Goal: Task Accomplishment & Management: Manage account settings

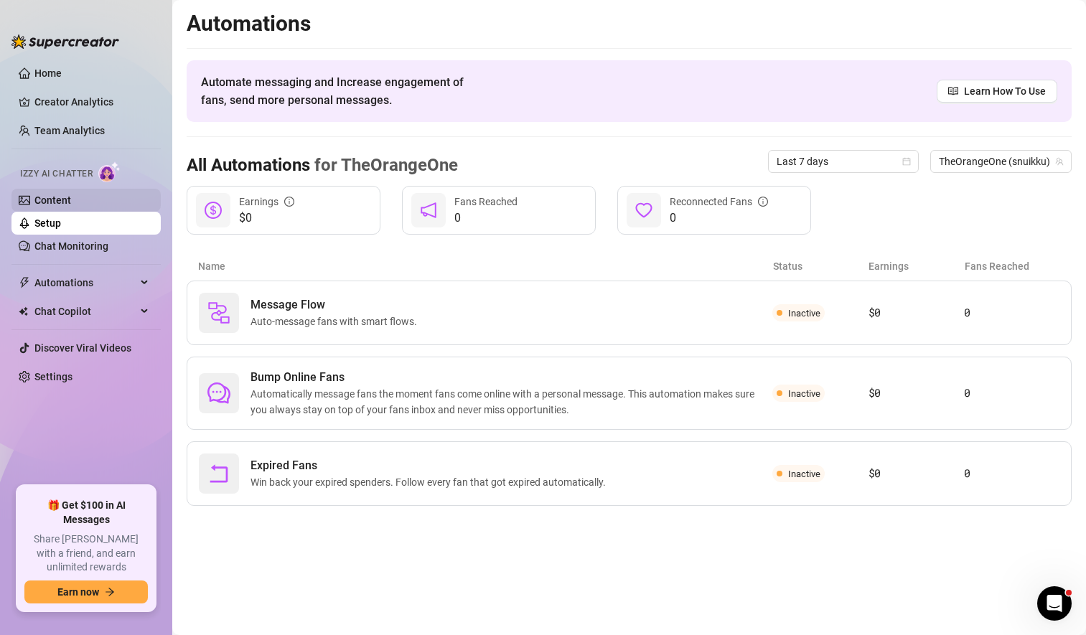
click at [71, 195] on link "Content" at bounding box center [52, 200] width 37 height 11
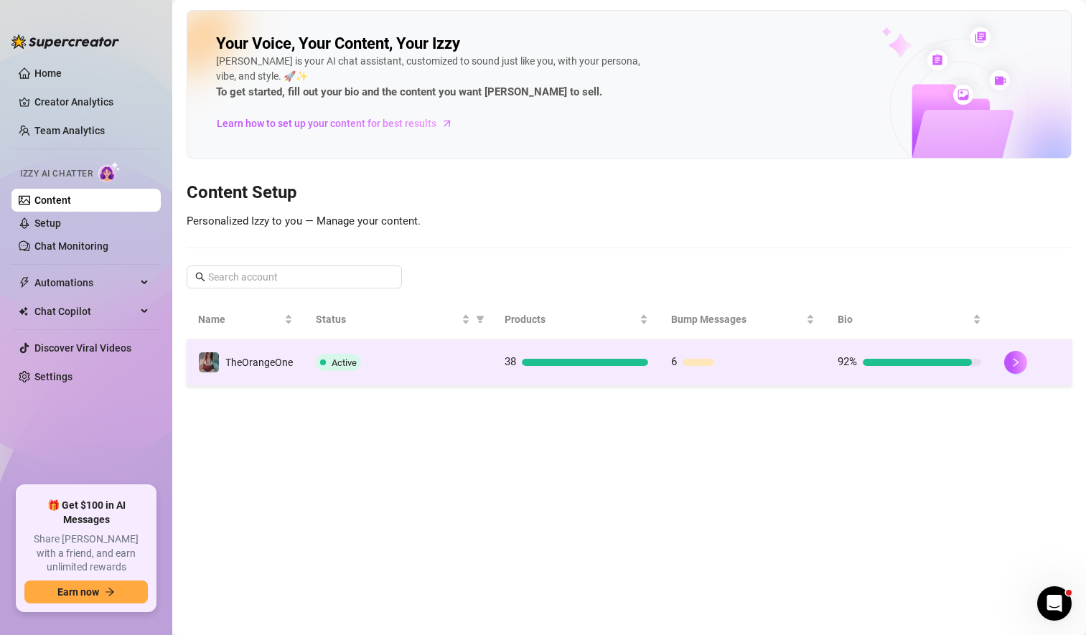
click at [459, 368] on div "Active" at bounding box center [399, 362] width 166 height 17
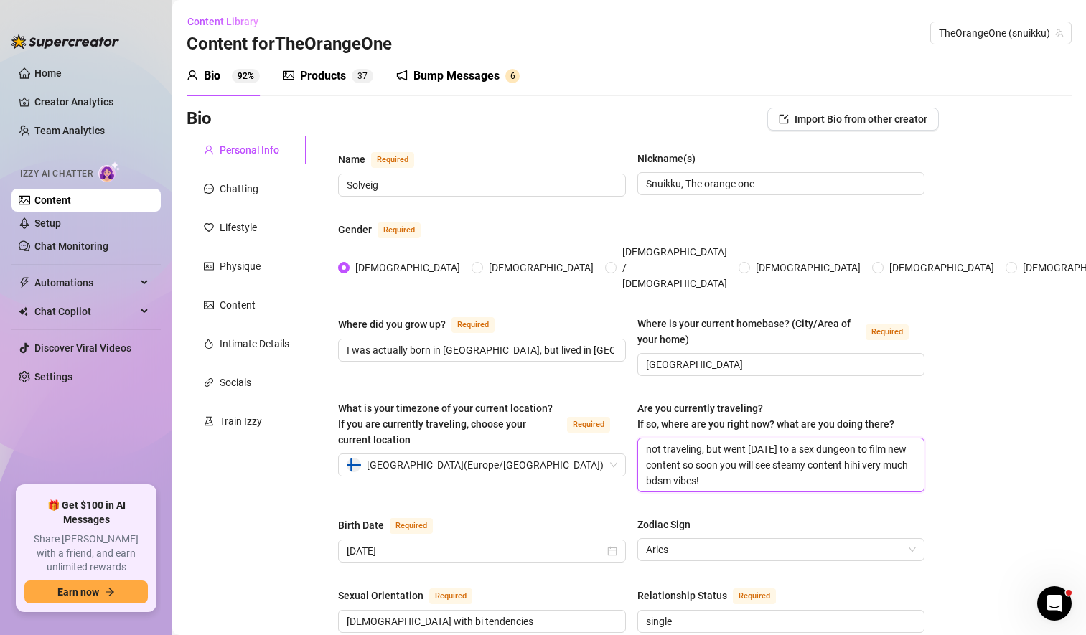
drag, startPoint x: 714, startPoint y: 457, endPoint x: 631, endPoint y: 423, distance: 90.1
click at [631, 423] on div "What is your timezone of your current location? If you are currently traveling,…" at bounding box center [631, 453] width 586 height 105
type textarea "'"
type textarea "T"
type textarea "To"
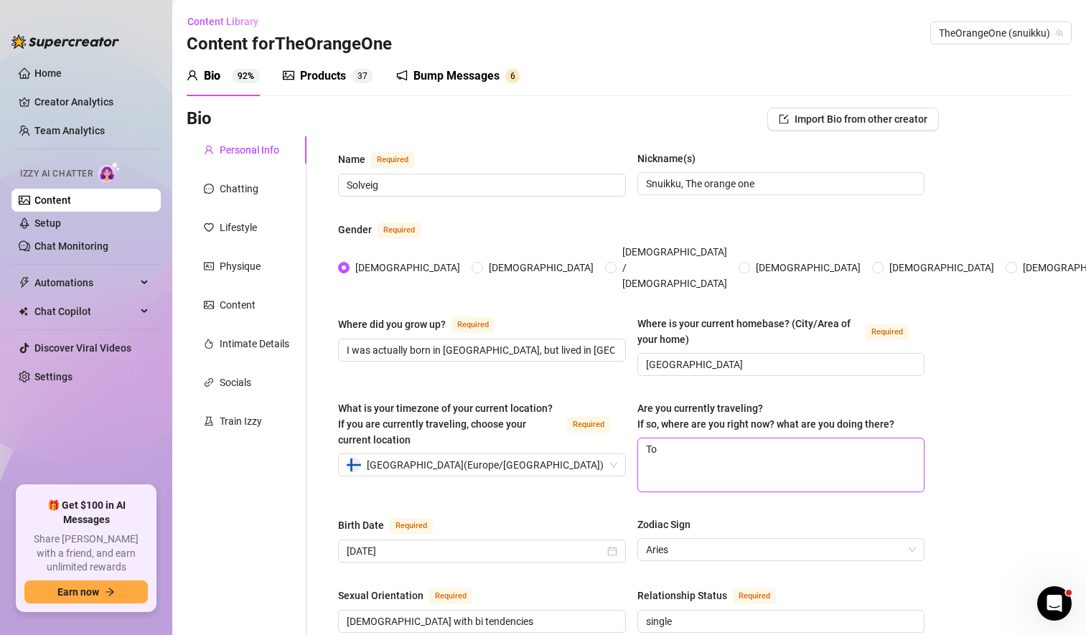
type textarea "[PERSON_NAME]"
type textarea "Toda"
type textarea "[DATE]"
type textarea "[DATE] I"
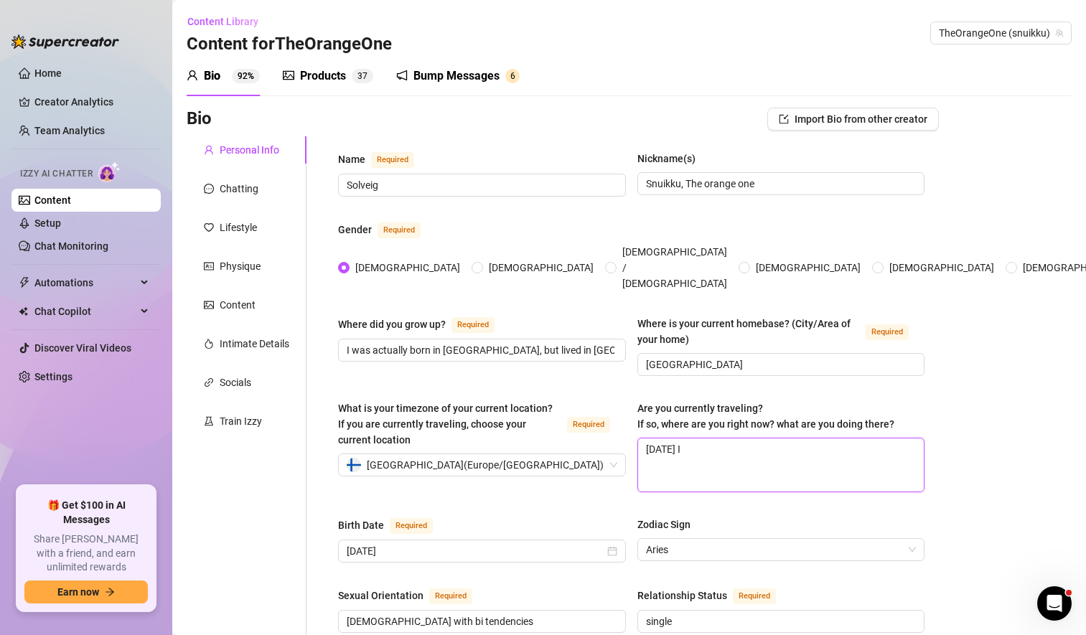
type textarea "[DATE] I"
type textarea "[DATE] I w"
type textarea "[DATE] I wi"
type textarea "[DATE] I wil"
type textarea "[DATE] I will"
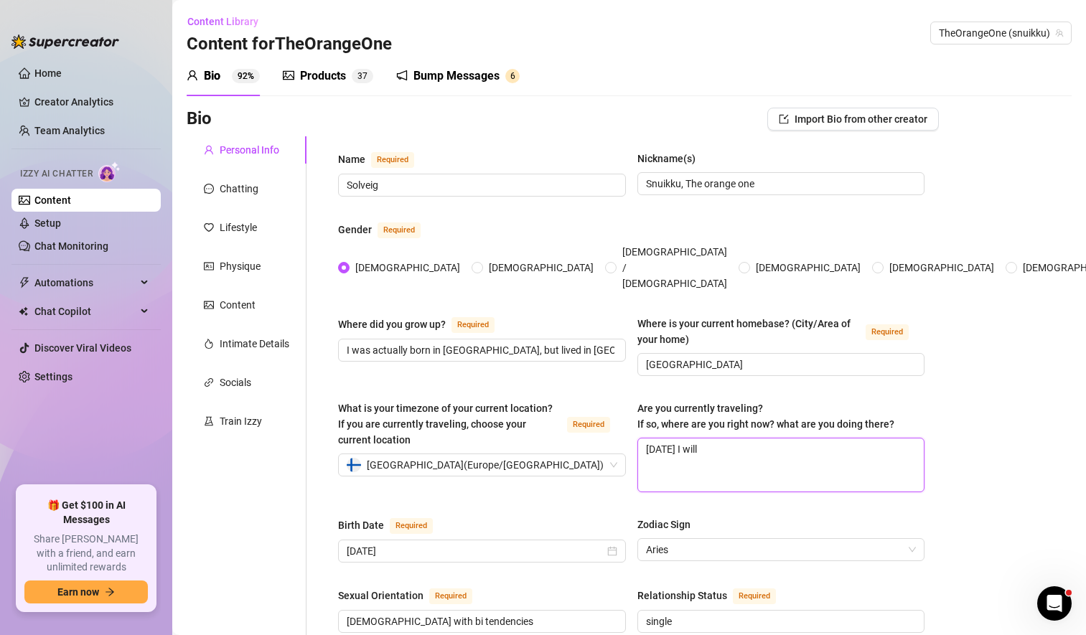
type textarea "[DATE] I will"
type textarea "[DATE] I will b"
type textarea "[DATE] I will be"
type textarea "[DATE] I will b"
type textarea "[DATE] I will"
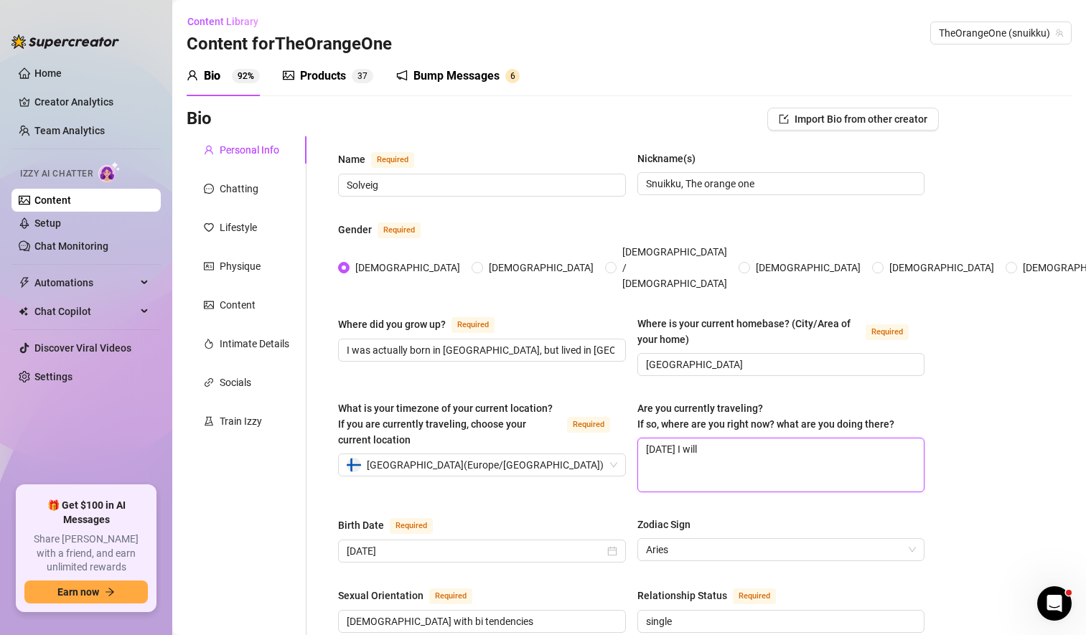
type textarea "[DATE] I will"
type textarea "[DATE] I wil"
type textarea "[DATE] I wi"
type textarea "[DATE] I wil"
type textarea "[DATE] I will"
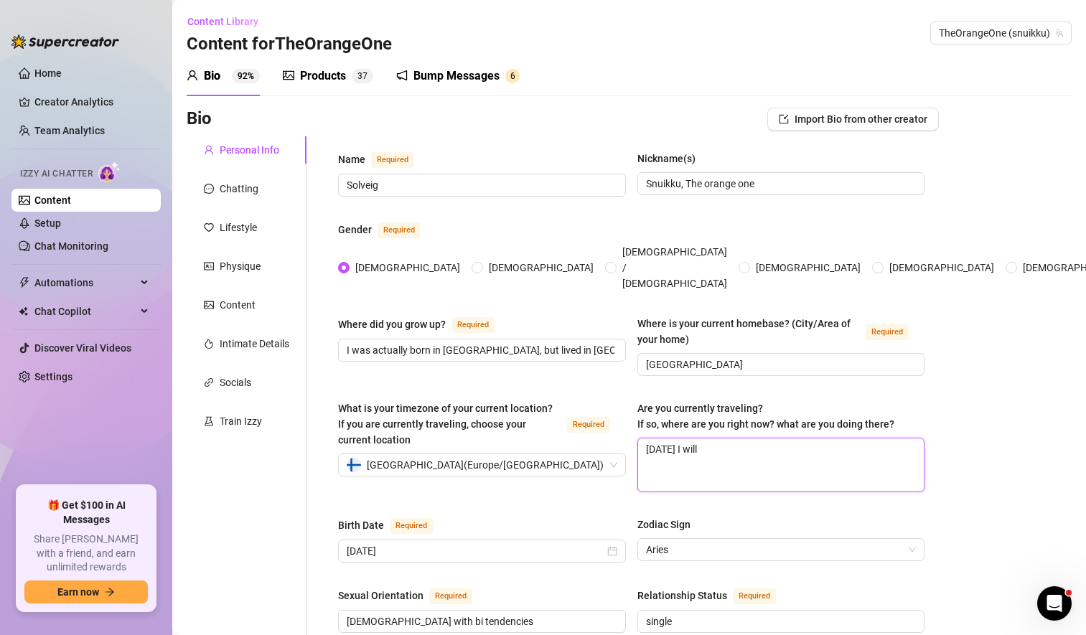
type textarea "[DATE] I will"
type textarea "[DATE] I will s"
type textarea "[DATE] I will sp"
type textarea "[DATE] I will spe"
type textarea "[DATE] I will spen"
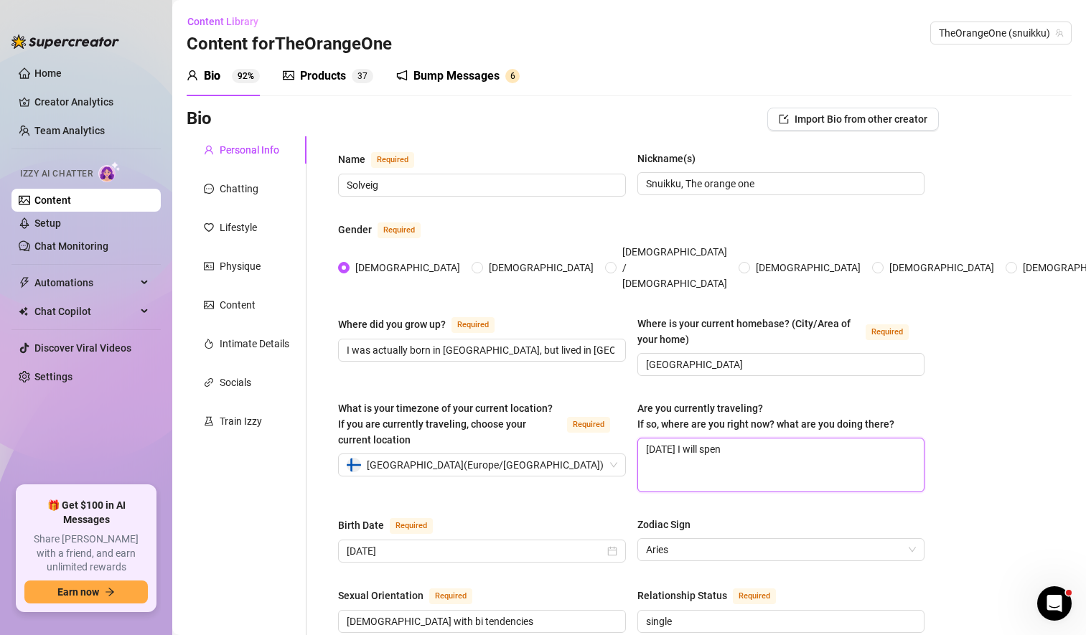
type textarea "[DATE] I will spend"
type textarea "[DATE] I will spend t"
type textarea "[DATE] I will spend th"
type textarea "[DATE] I will spend the"
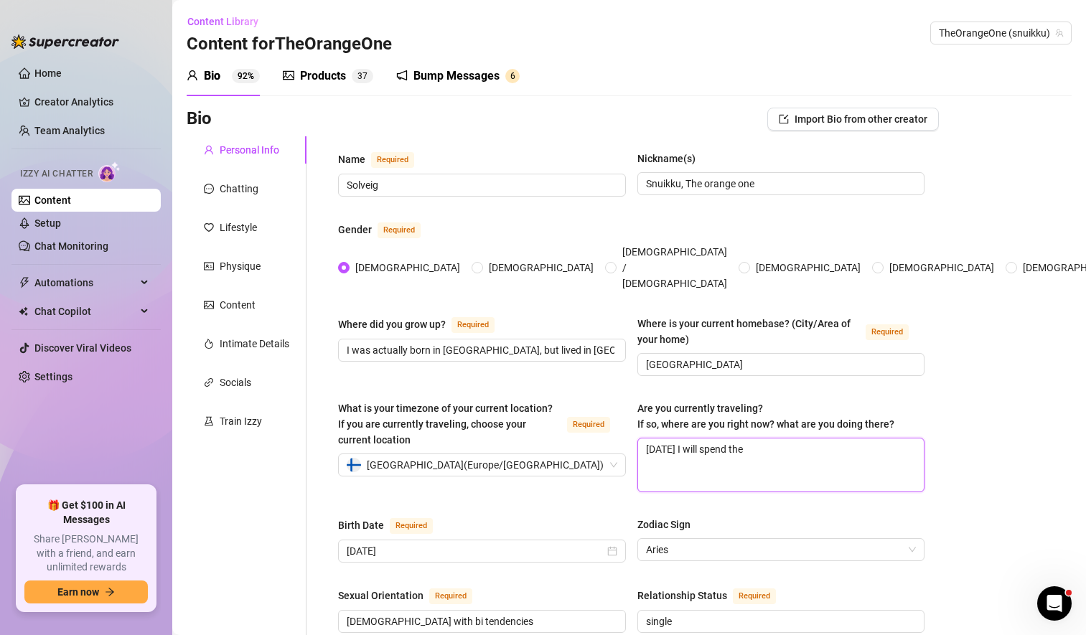
type textarea "[DATE] I will spend the"
type textarea "[DATE] I will spend the e"
type textarea "[DATE] I will spend the en"
type textarea "[DATE] I will spend the ent"
type textarea "[DATE] I will spend the enti"
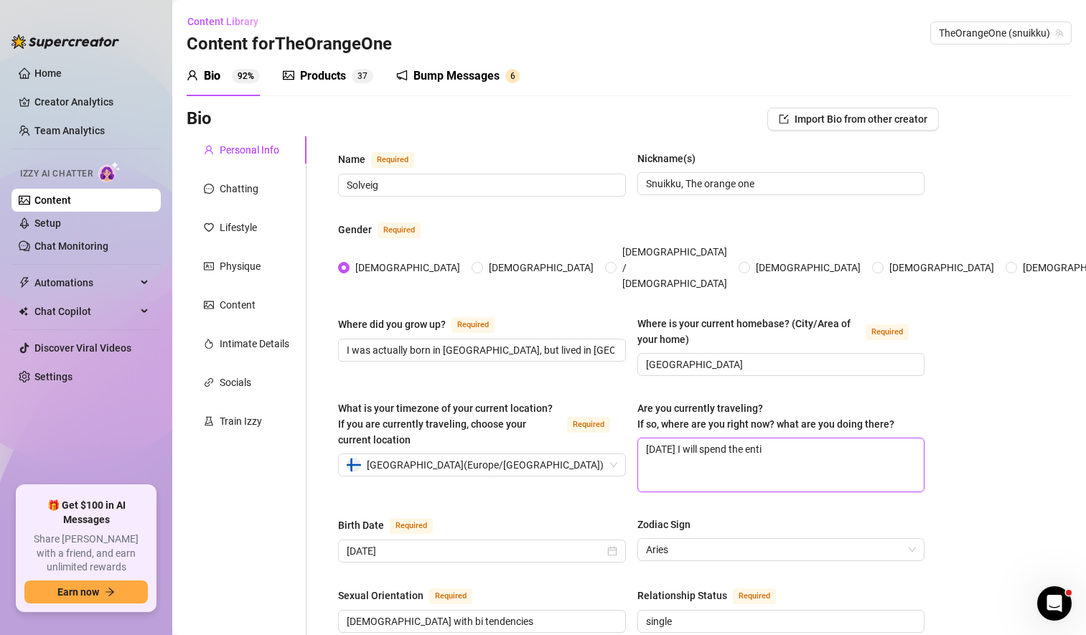
type textarea "[DATE] I will spend the entir"
type textarea "[DATE] I will spend the entire"
type textarea "[DATE] I will spend the entire d"
type textarea "[DATE] I will spend the entire da"
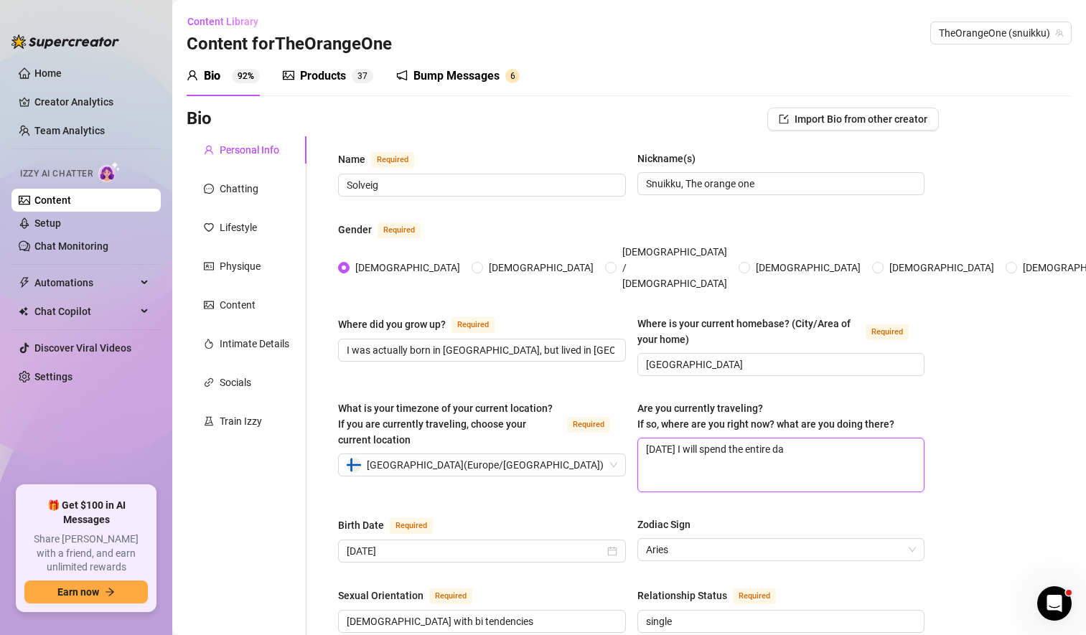
type textarea "[DATE] I will spend the entire day"
type textarea "[DATE] I will spend the entire day i"
type textarea "[DATE] I will spend the entire day in"
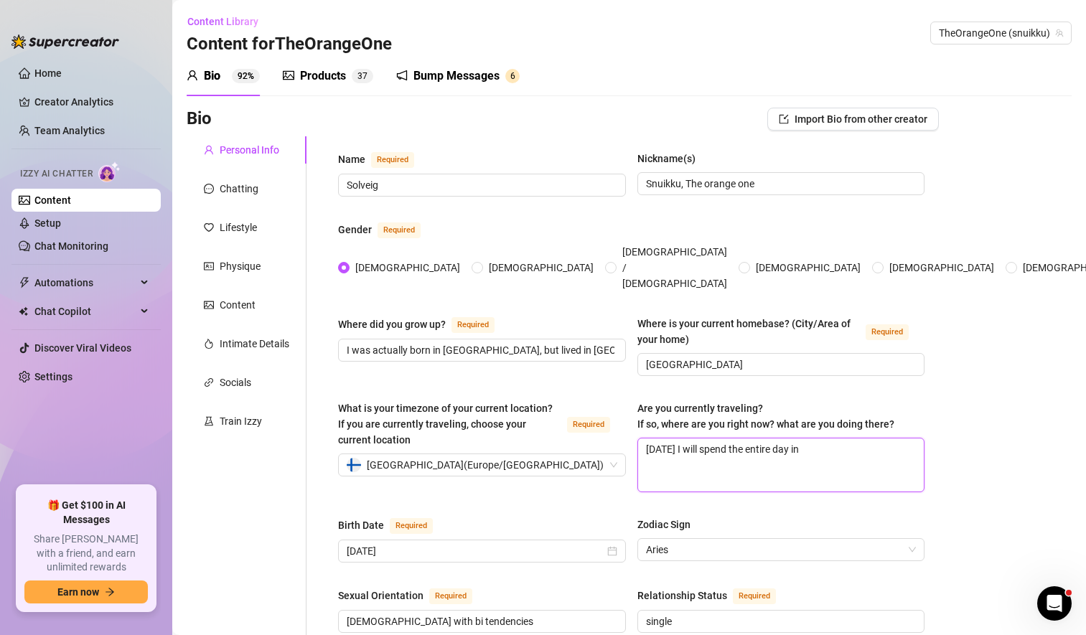
type textarea "[DATE] I will spend the entire day in a"
type textarea "[DATE] I will spend the entire day in a f"
type textarea "[DATE] I will spend the entire day in a fo"
type textarea "[DATE] I will spend the entire day in a for"
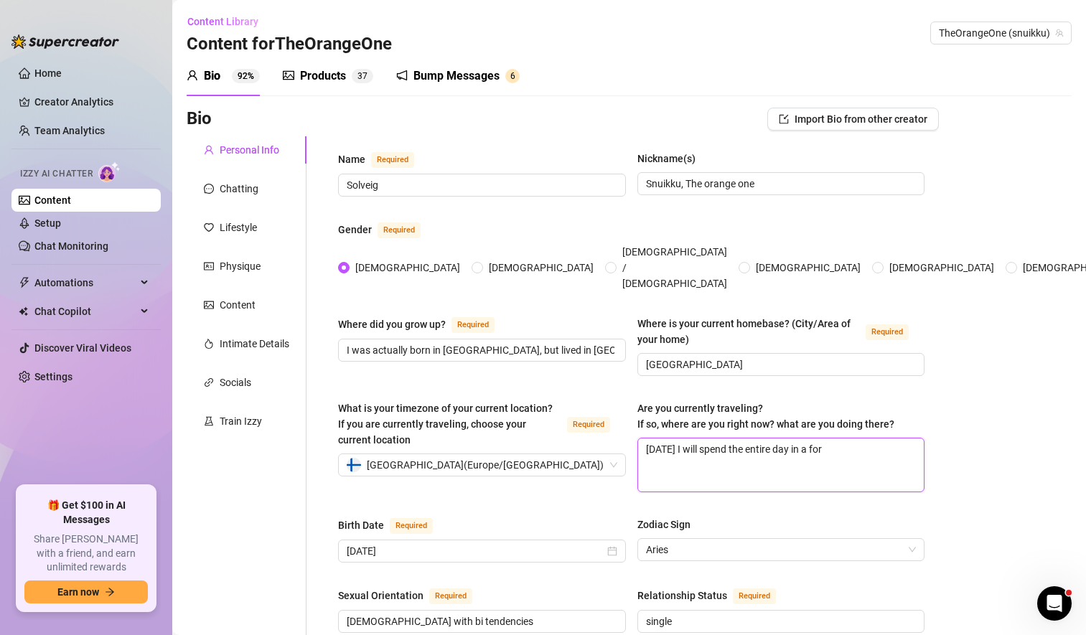
type textarea "[DATE] I will spend the entire day in a fore"
type textarea "[DATE] I will spend the entire day in a fores"
type textarea "[DATE] I will spend the entire day in a forest"
type textarea "[DATE] I will spend the entire day in a forest i"
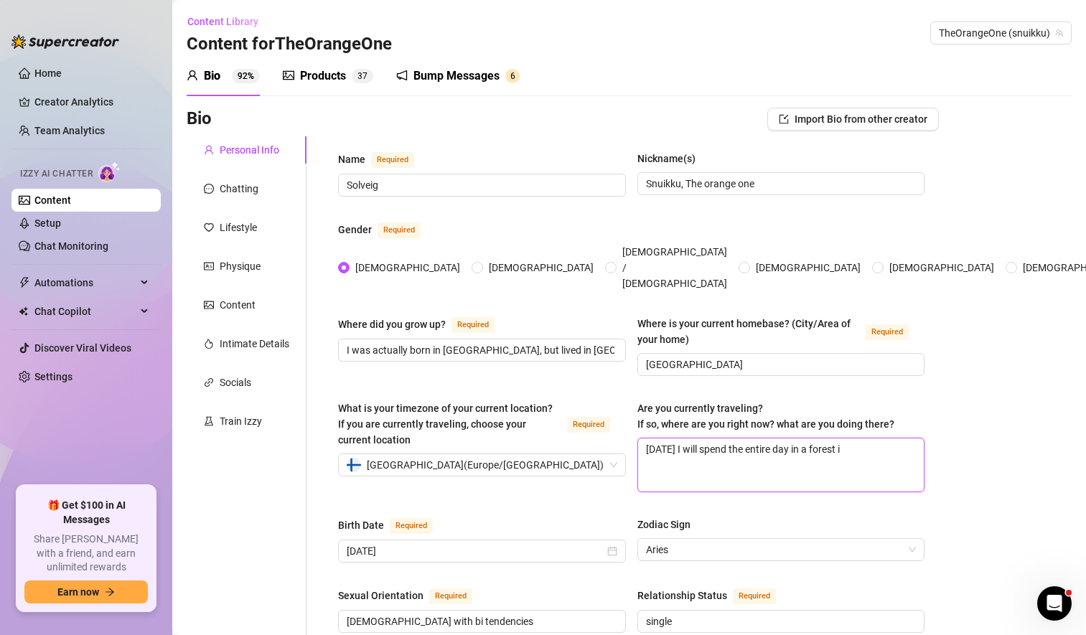
type textarea "[DATE] I will spend the entire day in a forest in"
type textarea "[DATE] I will spend the entire day in a forest in S"
type textarea "[DATE] I will spend the entire day in a forest in [GEOGRAPHIC_DATA]"
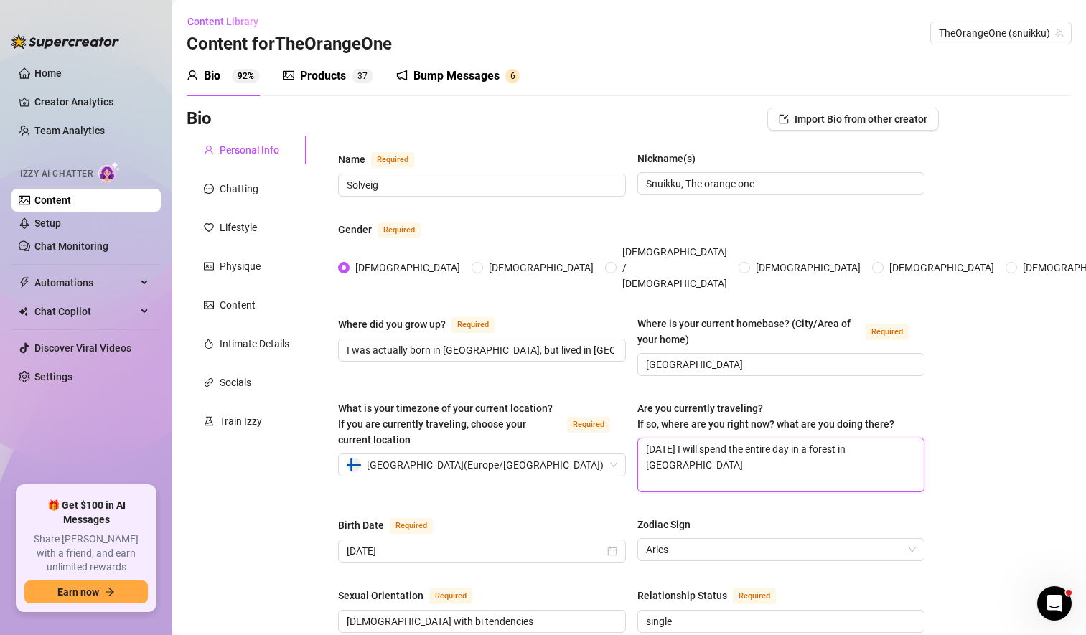
type textarea "[DATE] I will spend the entire day in a forest in [GEOGRAPHIC_DATA]"
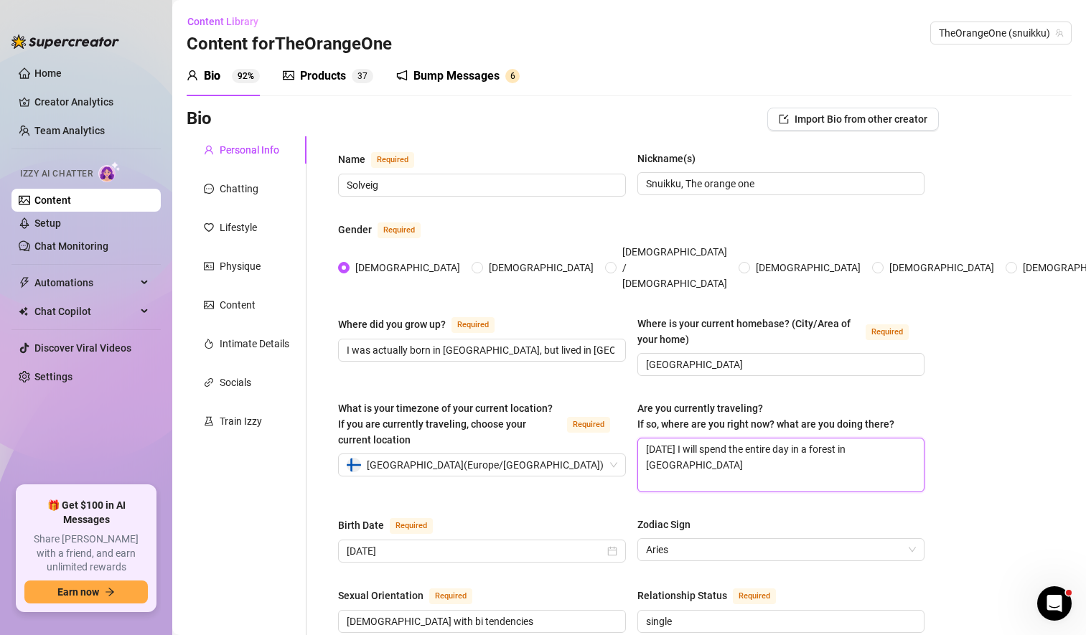
type textarea "[DATE] I will spend the entire day in a forest in [GEOGRAPHIC_DATA] ("
type textarea "[DATE] I will spend the entire day in a forest in [GEOGRAPHIC_DATA] (w"
type textarea "[DATE] I will spend the entire day in a forest in [GEOGRAPHIC_DATA] (wh"
type textarea "[DATE] I will spend the entire day in a forest in [GEOGRAPHIC_DATA] (whg"
type textarea "[DATE] I will spend the entire day in a forest in [GEOGRAPHIC_DATA] (whge"
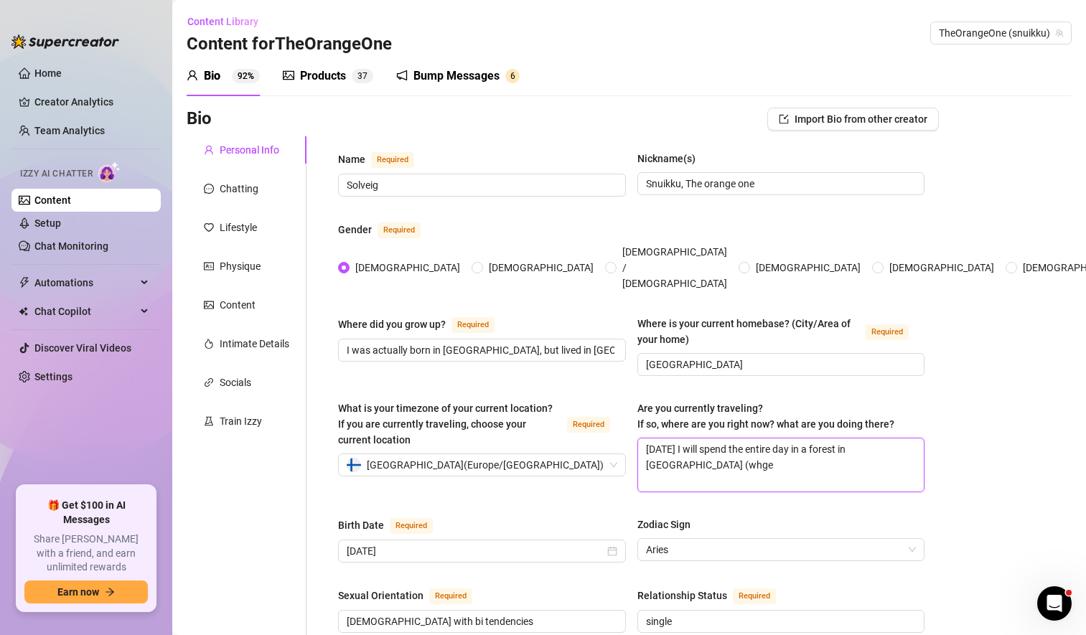
type textarea "[DATE] I will spend the entire day in a forest in [GEOGRAPHIC_DATA] (whger"
type textarea "[DATE] I will spend the entire day in a forest in [GEOGRAPHIC_DATA] (whge"
type textarea "[DATE] I will spend the entire day in a forest in [GEOGRAPHIC_DATA] (whg"
type textarea "[DATE] I will spend the entire day in a forest in [GEOGRAPHIC_DATA] (wh"
type textarea "[DATE] I will spend the entire day in a forest in [GEOGRAPHIC_DATA] (whe"
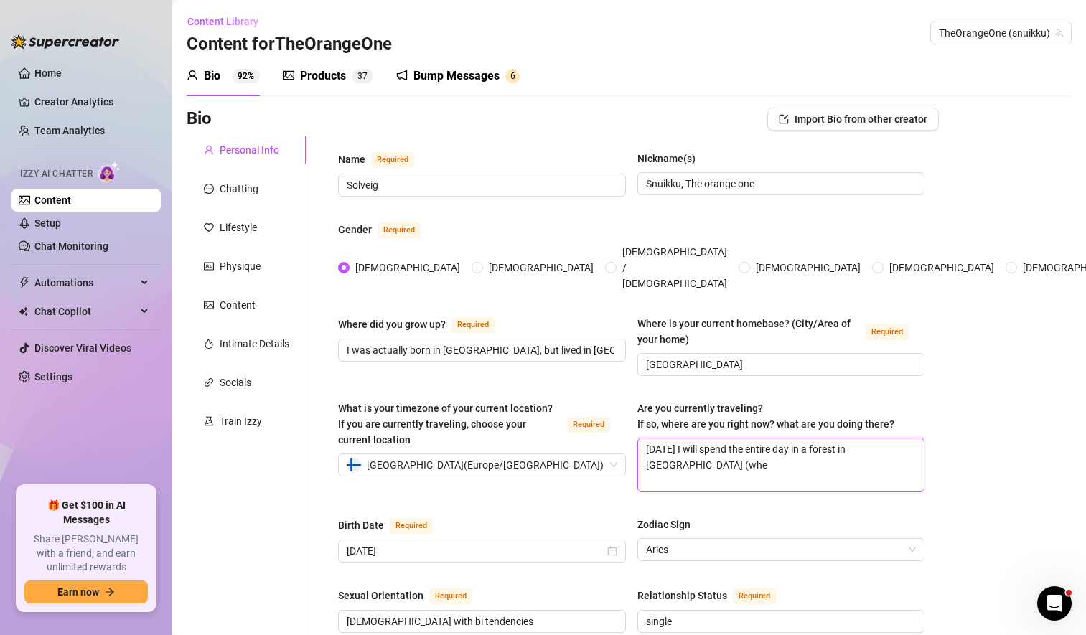
type textarea "[DATE] I will spend the entire day in a forest in [GEOGRAPHIC_DATA] (wher"
type textarea "[DATE] I will spend the entire day in a forest in [GEOGRAPHIC_DATA] (where"
type textarea "[DATE] I will spend the entire day in a forest in [GEOGRAPHIC_DATA] (where I"
type textarea "[DATE] I will spend the entire day in a forest in [GEOGRAPHIC_DATA] (where I g"
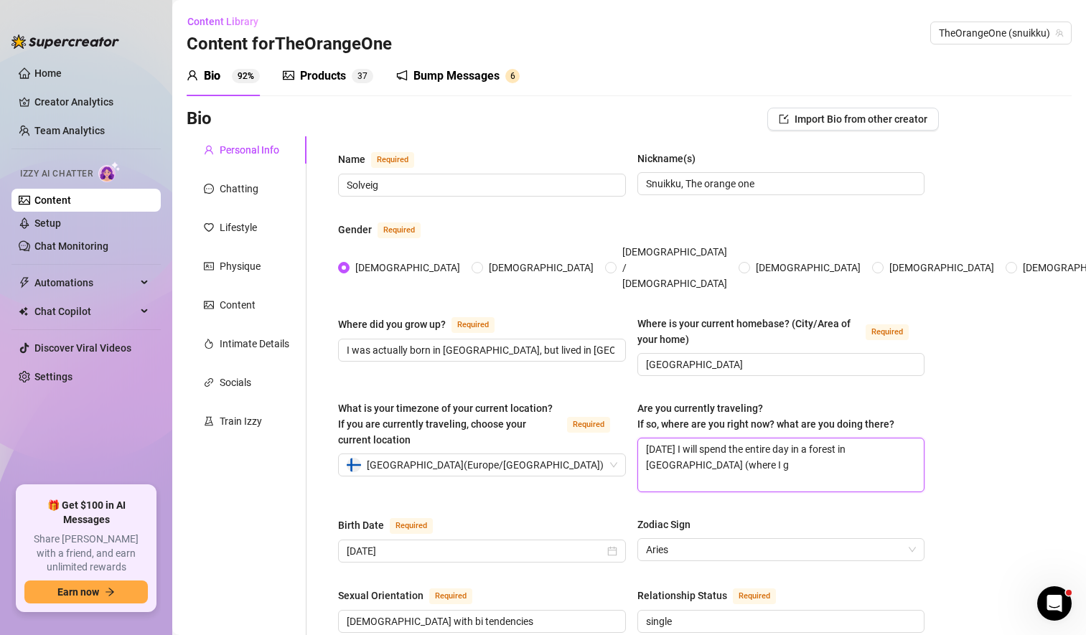
type textarea "[DATE] I will spend the entire day in a forest in [GEOGRAPHIC_DATA] (where I gr"
type textarea "[DATE] I will spend the entire day in a forest in [GEOGRAPHIC_DATA] (where I gre"
type textarea "[DATE] I will spend the entire day in a forest in [GEOGRAPHIC_DATA] (where I gr…"
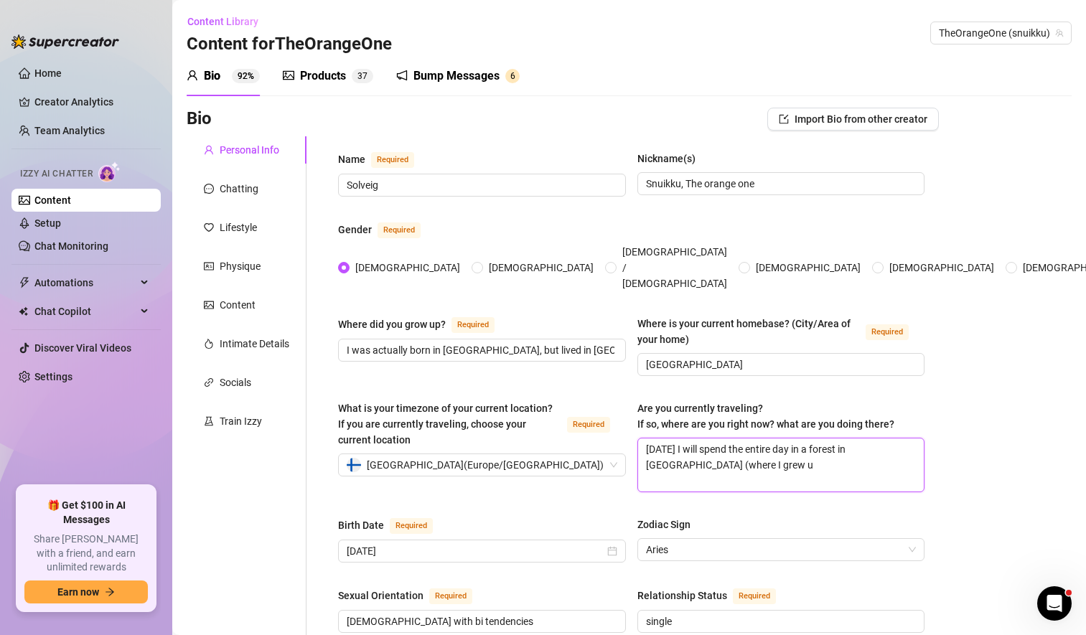
type textarea "[DATE] I will spend the entire day in a forest in [GEOGRAPHIC_DATA] (where I gr…"
click at [831, 439] on textarea "[DATE] I will spend the entire day in a forest in [GEOGRAPHIC_DATA] (where I gr…" at bounding box center [781, 465] width 286 height 53
type textarea "[DATE] I will spend the entire day in a forest in [GEOGRAPHIC_DATA] (where I gr…"
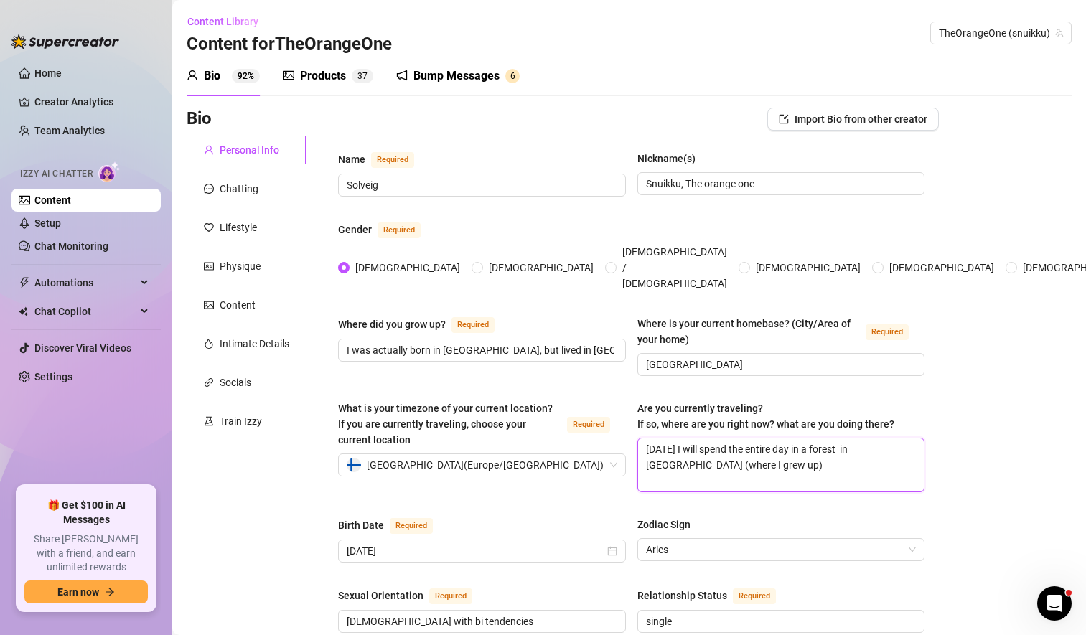
type textarea "[DATE] I will spend the entire day in a forest ( in [GEOGRAPHIC_DATA] (where I …"
type textarea "[DATE] I will spend the entire day in a forest (i in [GEOGRAPHIC_DATA] (where I…"
type textarea "[DATE] I will spend the entire day in a forest (if in [GEOGRAPHIC_DATA] (where …"
type textarea "[DATE] I will spend the entire day in a forest (if s in [GEOGRAPHIC_DATA] (wher…"
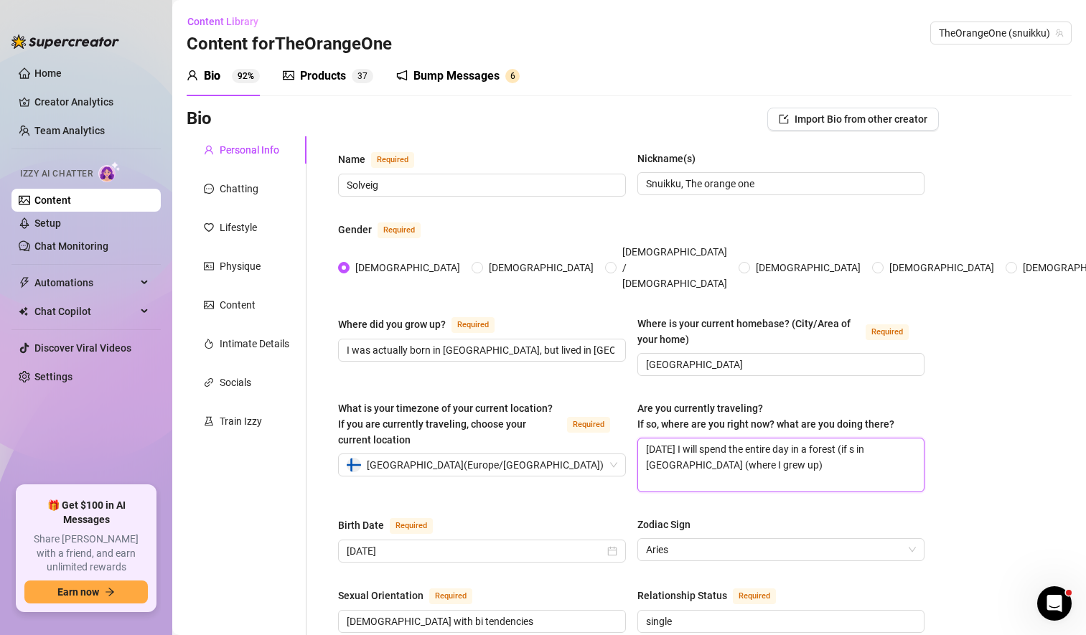
type textarea "[DATE] I will spend the entire day in a forest (if so in [GEOGRAPHIC_DATA] (whe…"
click at [791, 439] on textarea "[DATE] I will spend the entire day in a forest (if someone asks in [GEOGRAPHIC_…" at bounding box center [781, 465] width 286 height 53
click at [711, 440] on textarea "[DATE] I will spend the entire day in a forest (if someone asks in [GEOGRAPHIC_…" at bounding box center [781, 465] width 286 height 53
click at [662, 439] on textarea "[DATE] I will spend the entire day in a forest (if someone asks in [GEOGRAPHIC_…" at bounding box center [781, 465] width 286 height 53
click at [815, 439] on textarea "[DATE] I will spend the entire day in a forest (if someone asks, I am in [GEOGR…" at bounding box center [781, 465] width 286 height 53
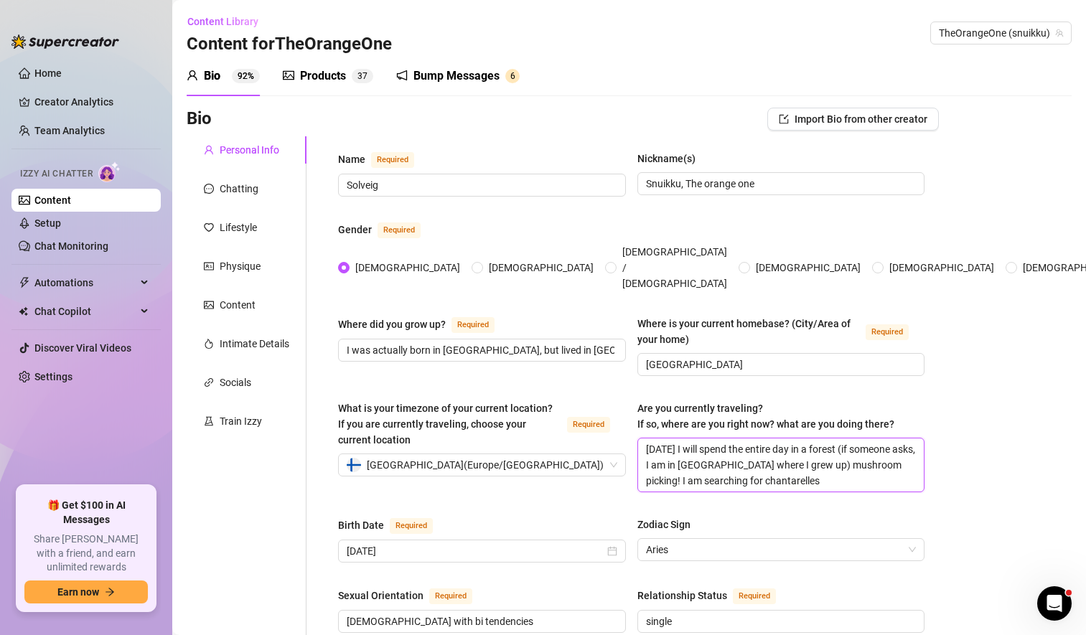
click at [790, 455] on textarea "[DATE] I will spend the entire day in a forest (if someone asks, I am in [GEOGR…" at bounding box center [781, 465] width 286 height 53
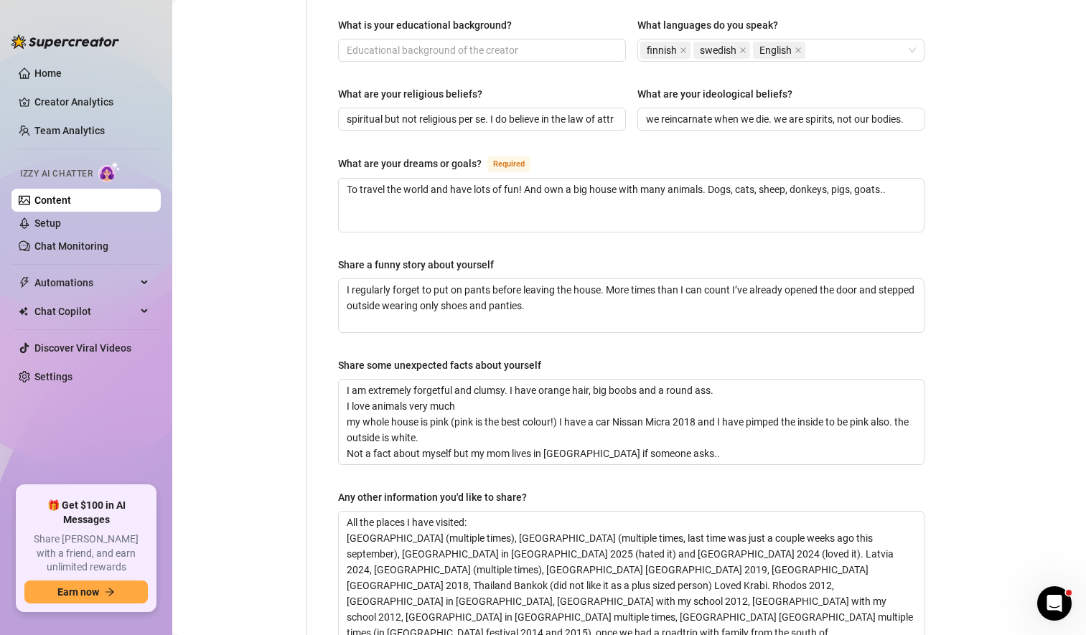
scroll to position [930, 0]
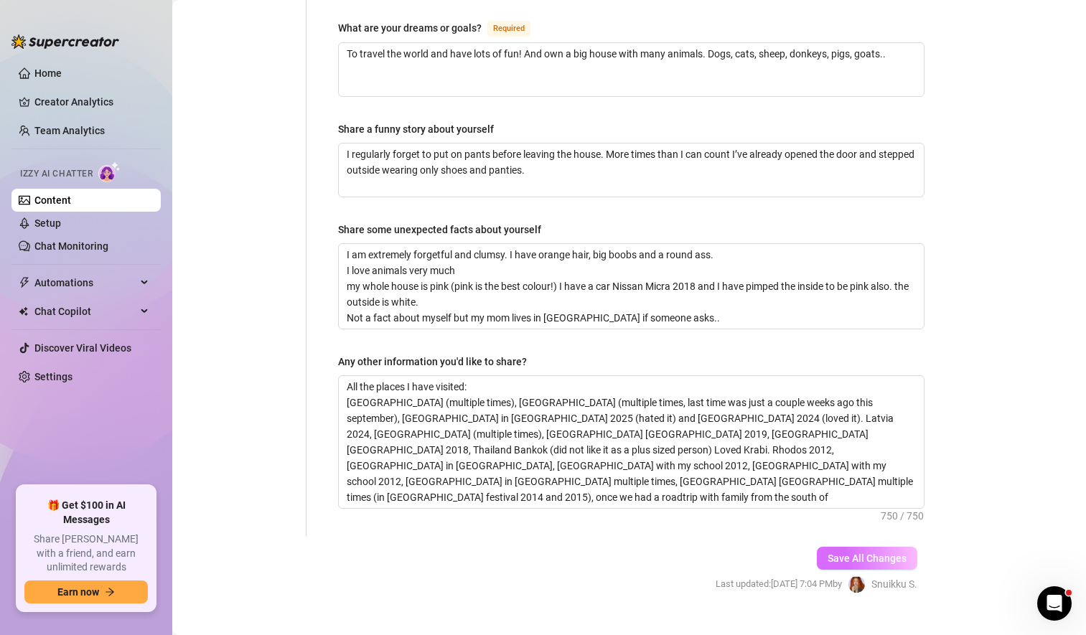
click at [851, 553] on span "Save All Changes" at bounding box center [867, 558] width 79 height 11
